Goal: Communication & Community: Connect with others

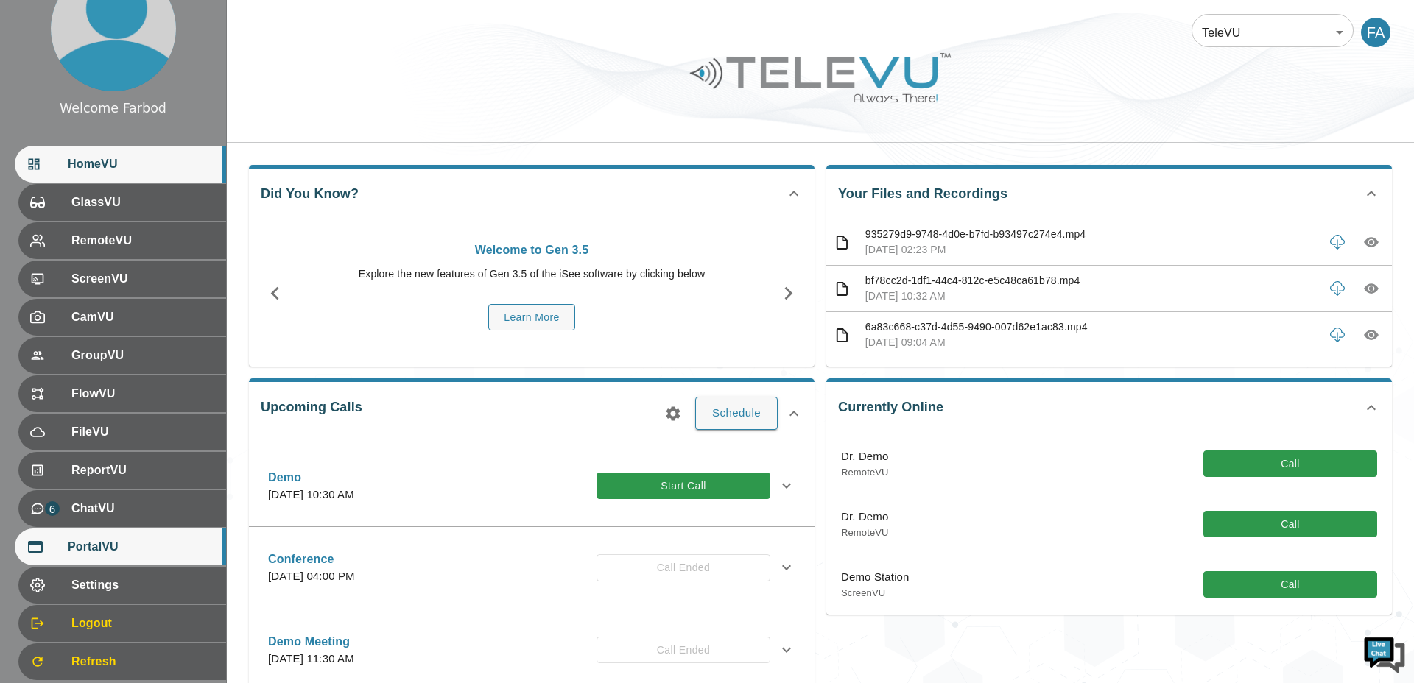
scroll to position [42, 0]
click at [132, 552] on span "PortalVU" at bounding box center [141, 547] width 147 height 18
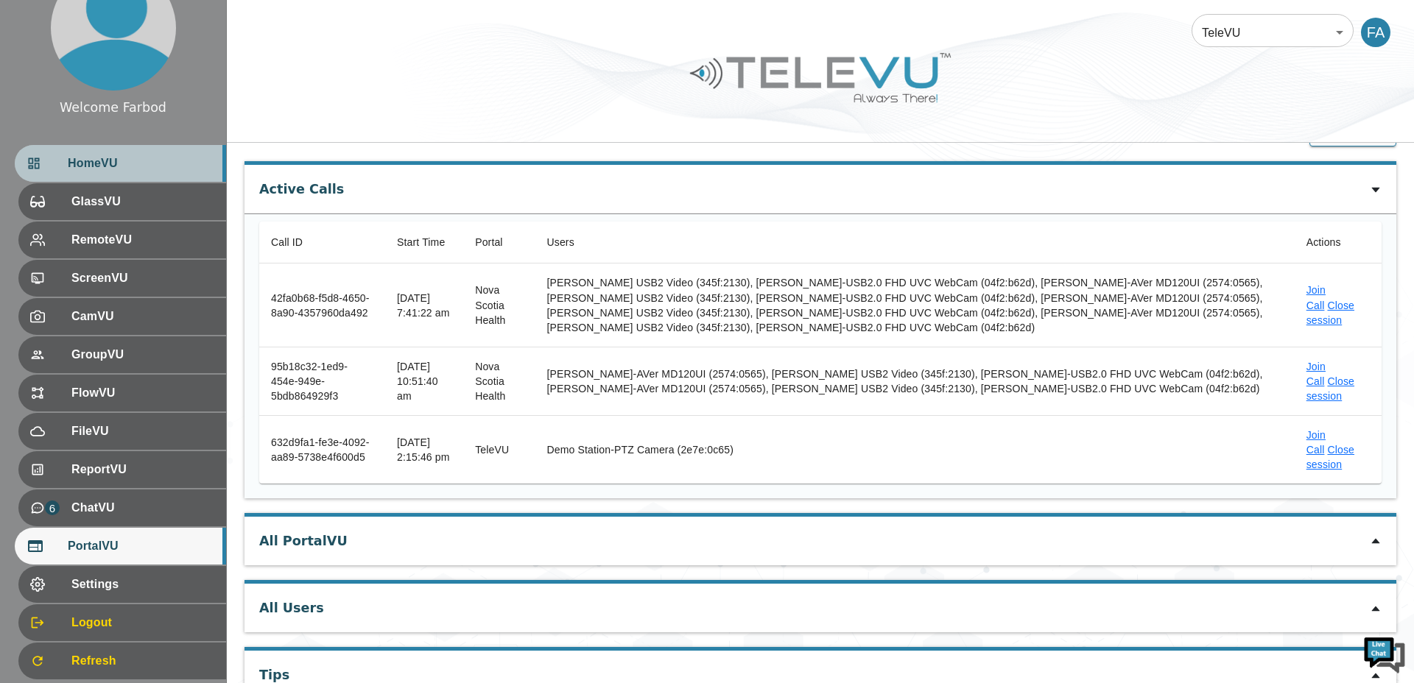
click at [105, 149] on div "HomeVU" at bounding box center [120, 163] width 211 height 37
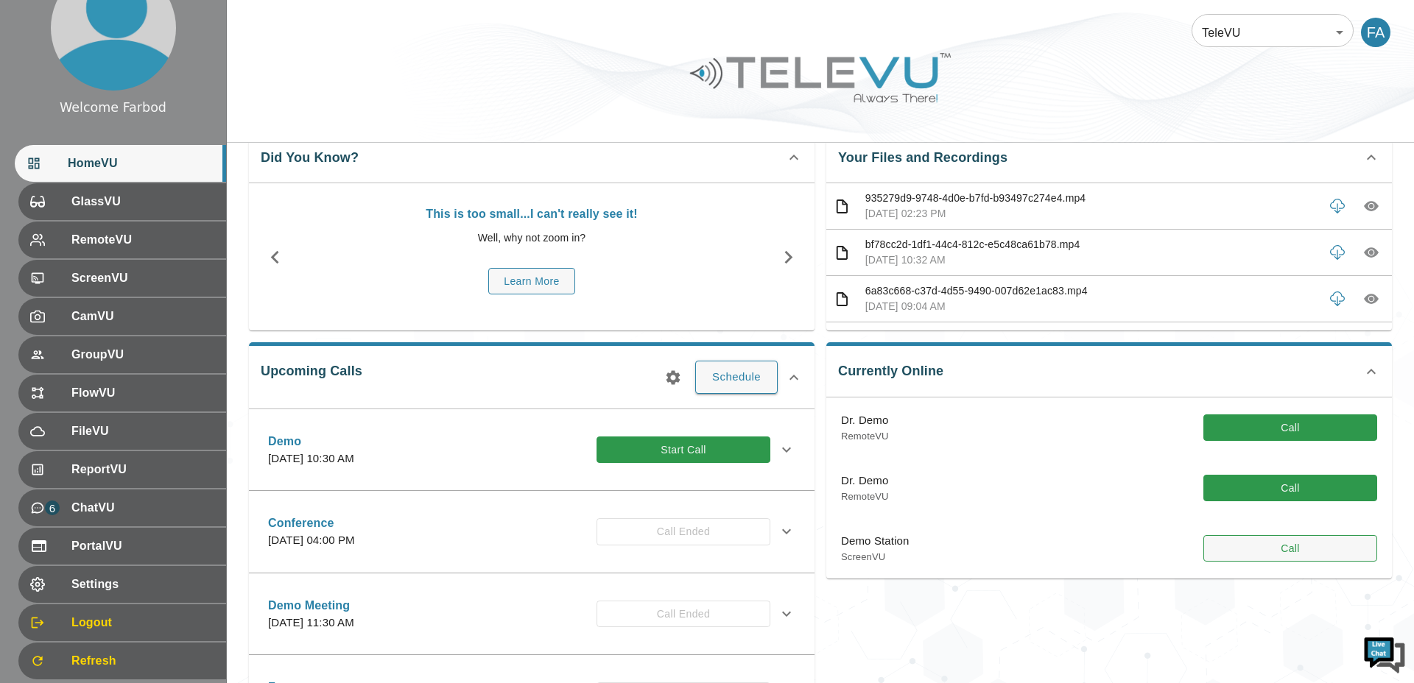
click at [1288, 538] on button "Call" at bounding box center [1290, 548] width 174 height 27
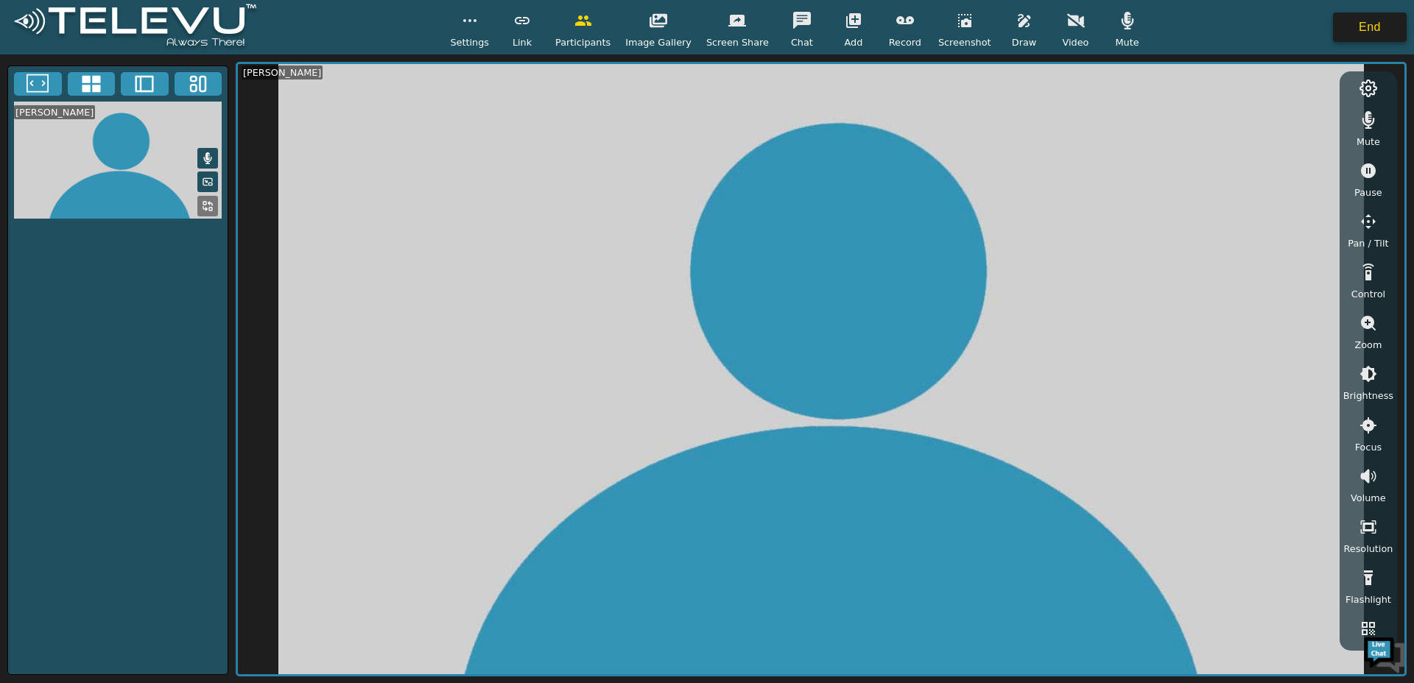
click at [1379, 21] on button "End" at bounding box center [1370, 27] width 74 height 29
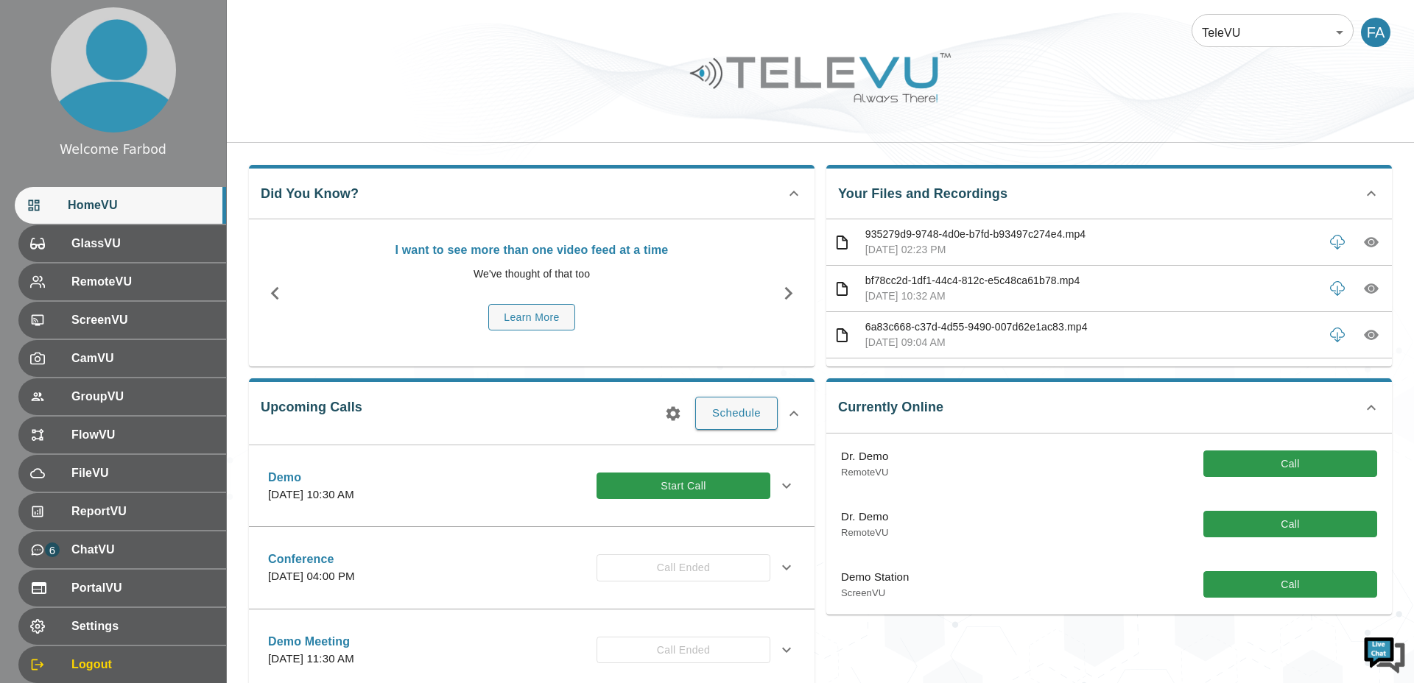
click at [394, 118] on div at bounding box center [820, 88] width 1187 height 83
click at [376, 136] on div "TeleVU 1 ​ FA" at bounding box center [820, 71] width 1187 height 143
